Goal: Navigation & Orientation: Find specific page/section

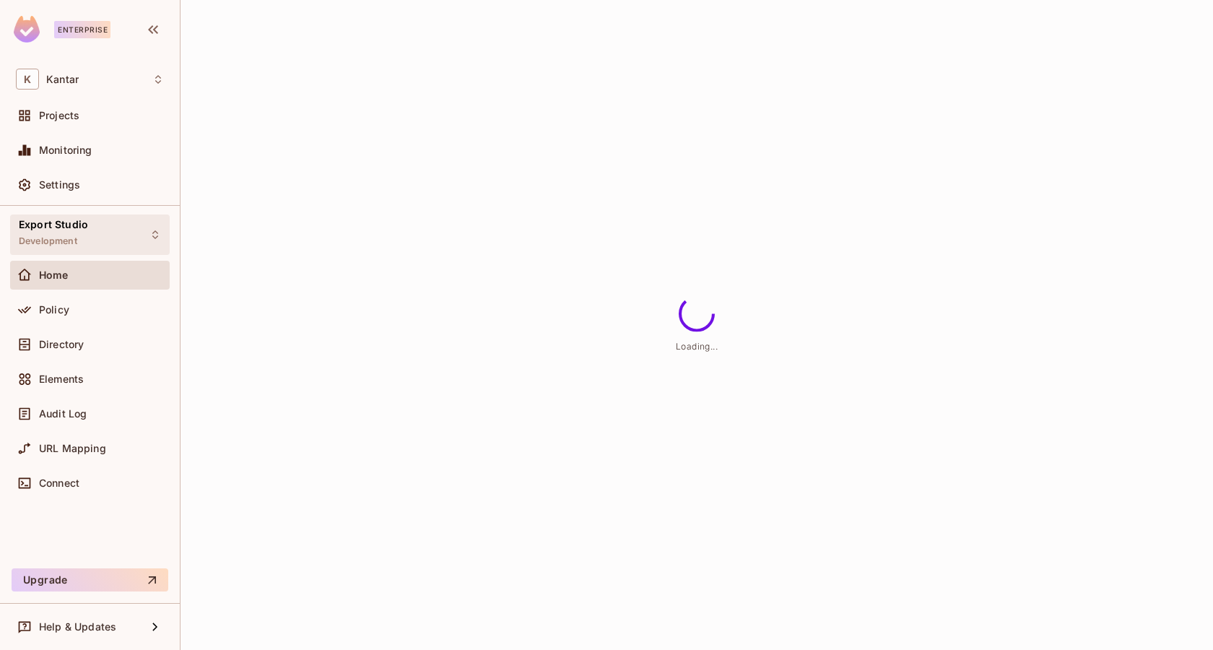
click at [69, 245] on span "Development" at bounding box center [48, 241] width 58 height 12
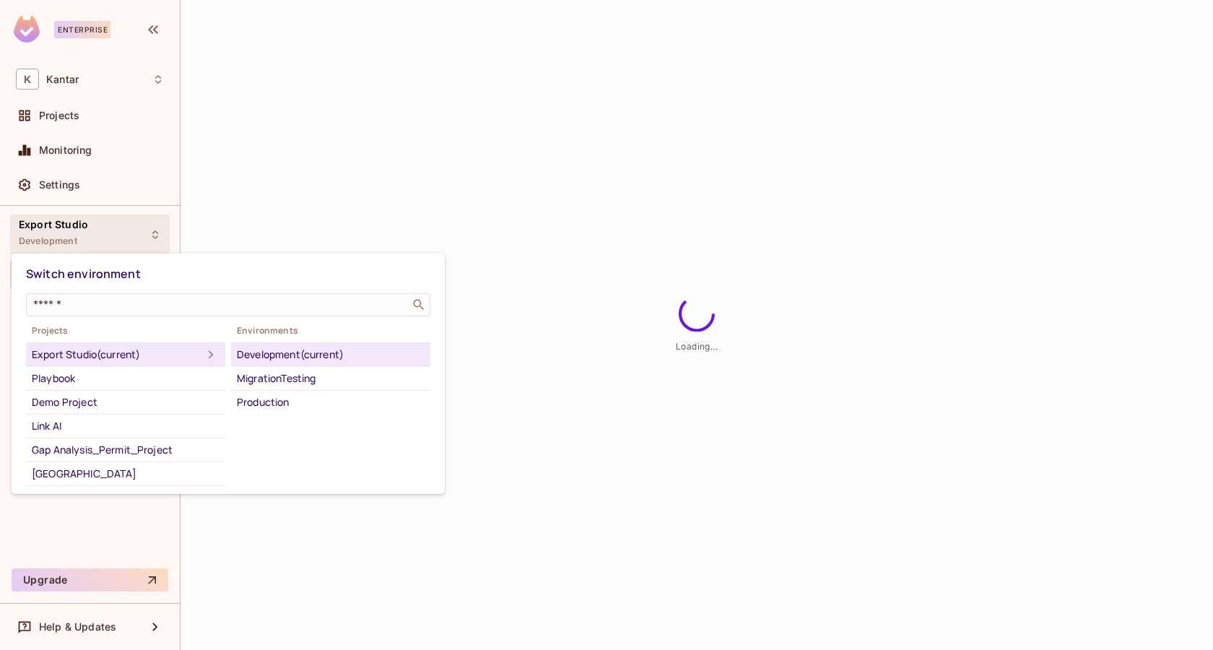
click at [424, 166] on div at bounding box center [606, 325] width 1213 height 650
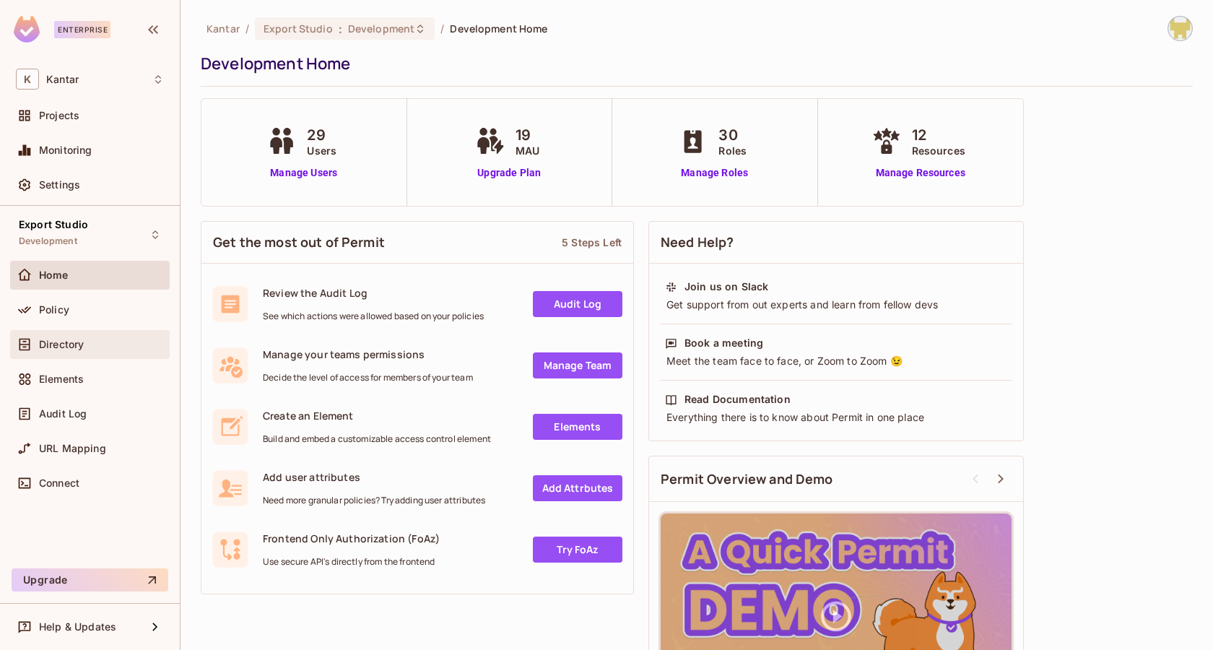
click at [68, 356] on div "Directory" at bounding box center [90, 344] width 160 height 29
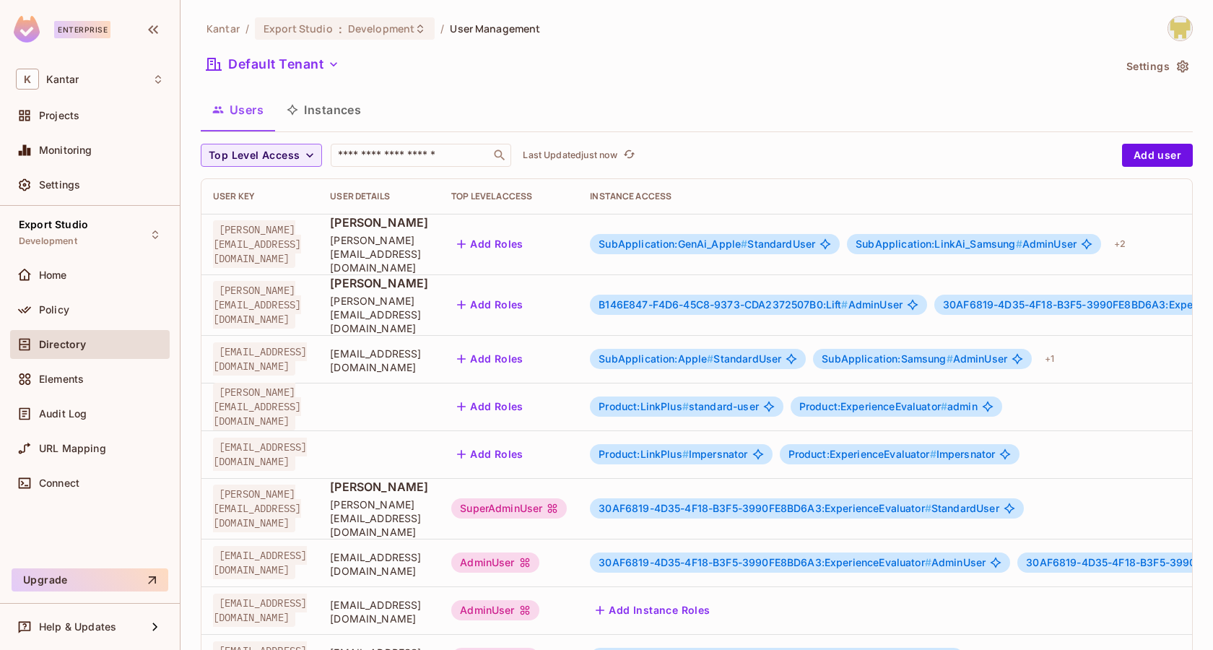
click at [747, 238] on span "SubApplication:GenAi_Apple #" at bounding box center [672, 244] width 149 height 12
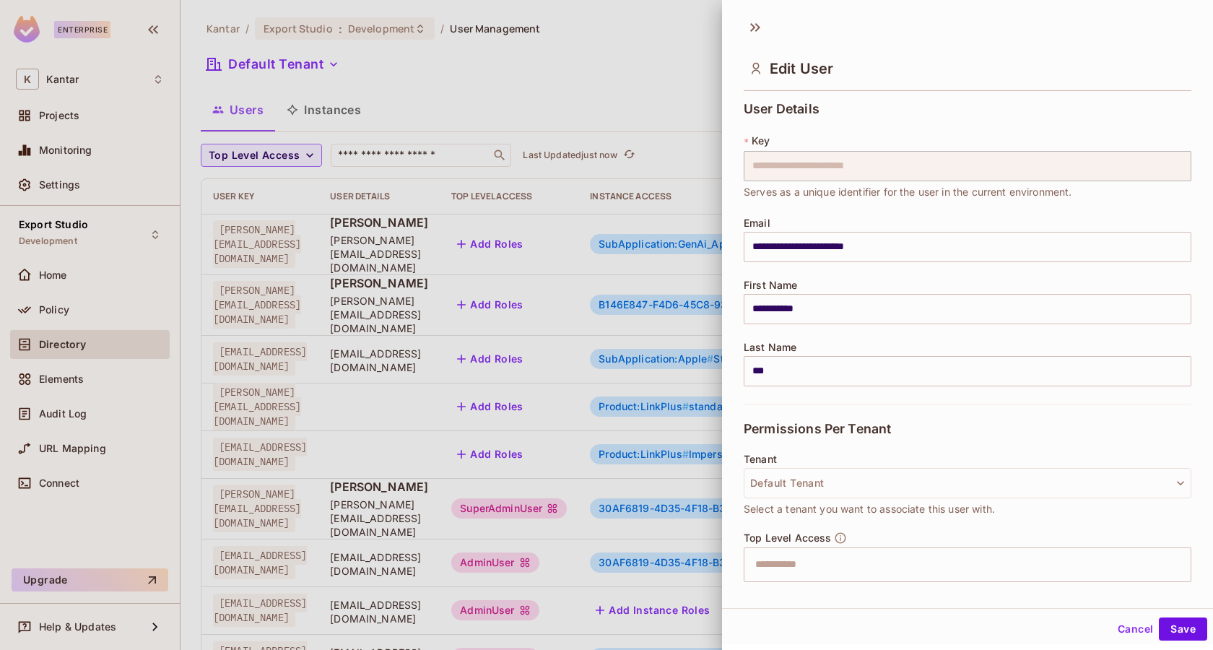
scroll to position [284, 0]
